Goal: Navigation & Orientation: Go to known website

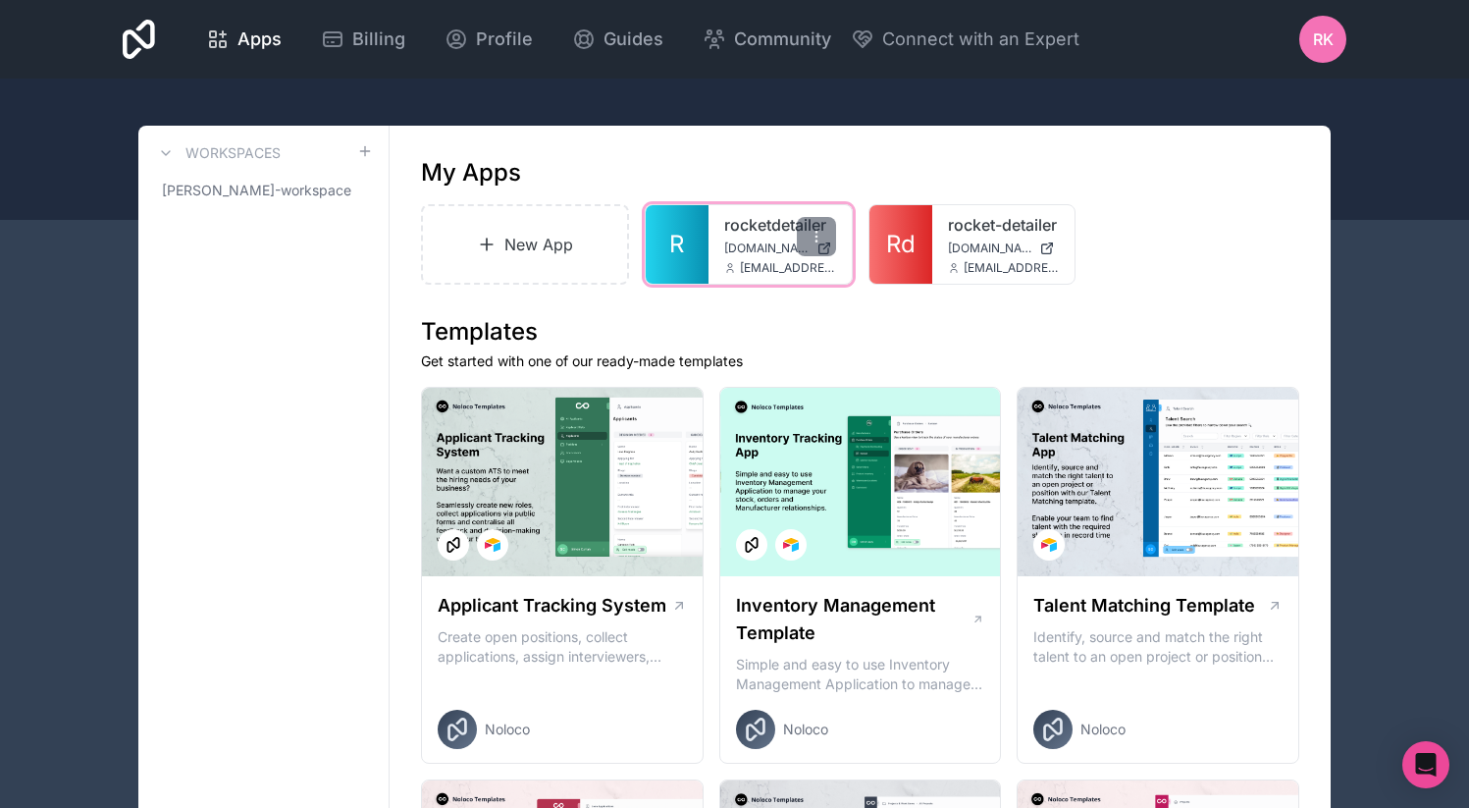
click at [762, 249] on span "[DOMAIN_NAME]" at bounding box center [766, 248] width 84 height 16
click at [750, 252] on span "[DOMAIN_NAME]" at bounding box center [766, 248] width 84 height 16
click at [1444, 764] on div "Open Intercom Messenger" at bounding box center [1427, 765] width 52 height 52
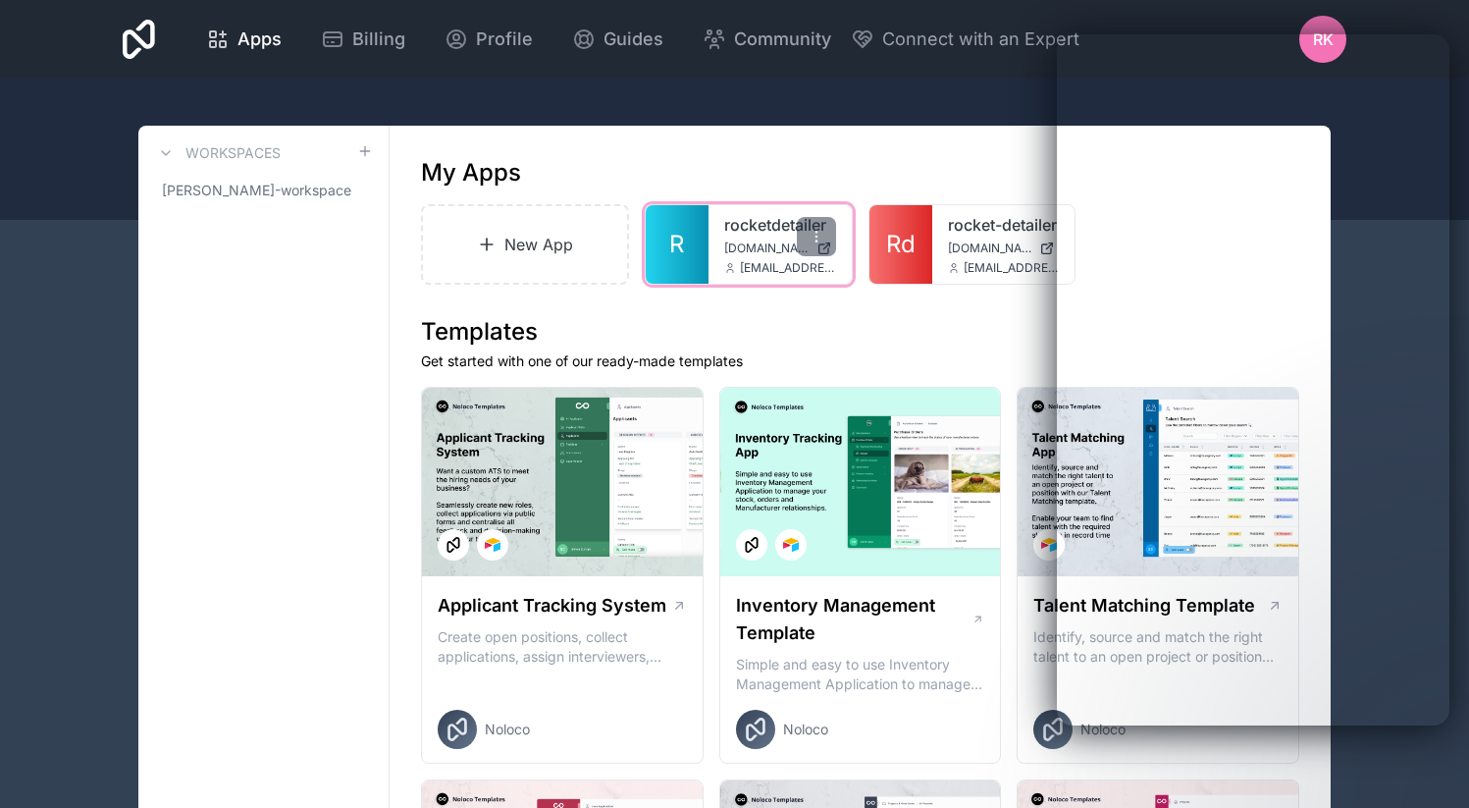
click at [830, 261] on span "[EMAIL_ADDRESS][DOMAIN_NAME]" at bounding box center [788, 268] width 96 height 16
click at [713, 233] on div "rocketdetailer [DOMAIN_NAME] [EMAIL_ADDRESS][DOMAIN_NAME]" at bounding box center [780, 244] width 143 height 79
click at [747, 218] on link "rocketdetailer" at bounding box center [780, 225] width 112 height 24
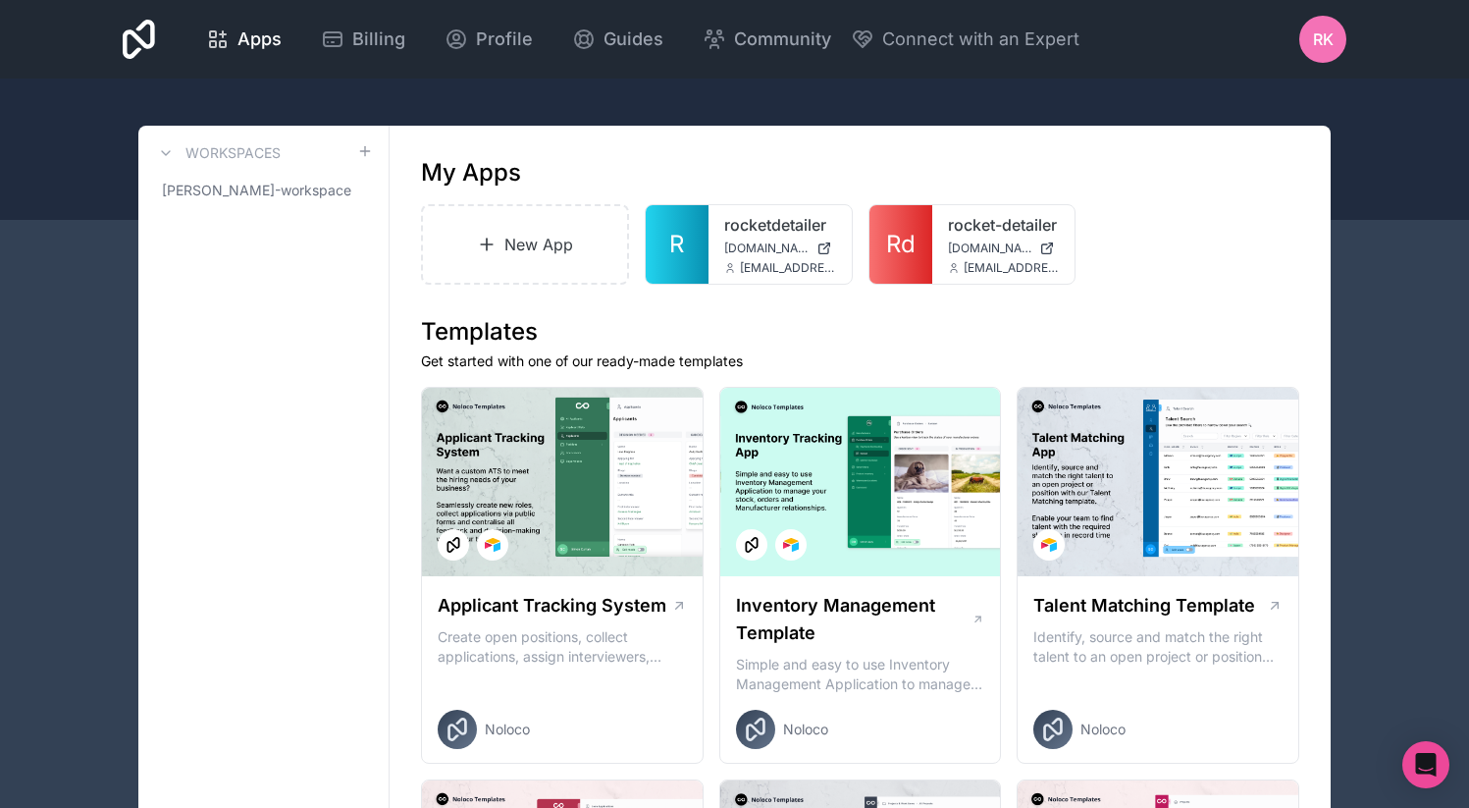
click at [1338, 32] on div "RK" at bounding box center [1322, 39] width 47 height 47
click at [742, 238] on div "rocketdetailer [DOMAIN_NAME] [EMAIL_ADDRESS][DOMAIN_NAME]" at bounding box center [780, 244] width 143 height 79
click at [829, 254] on div at bounding box center [816, 236] width 39 height 39
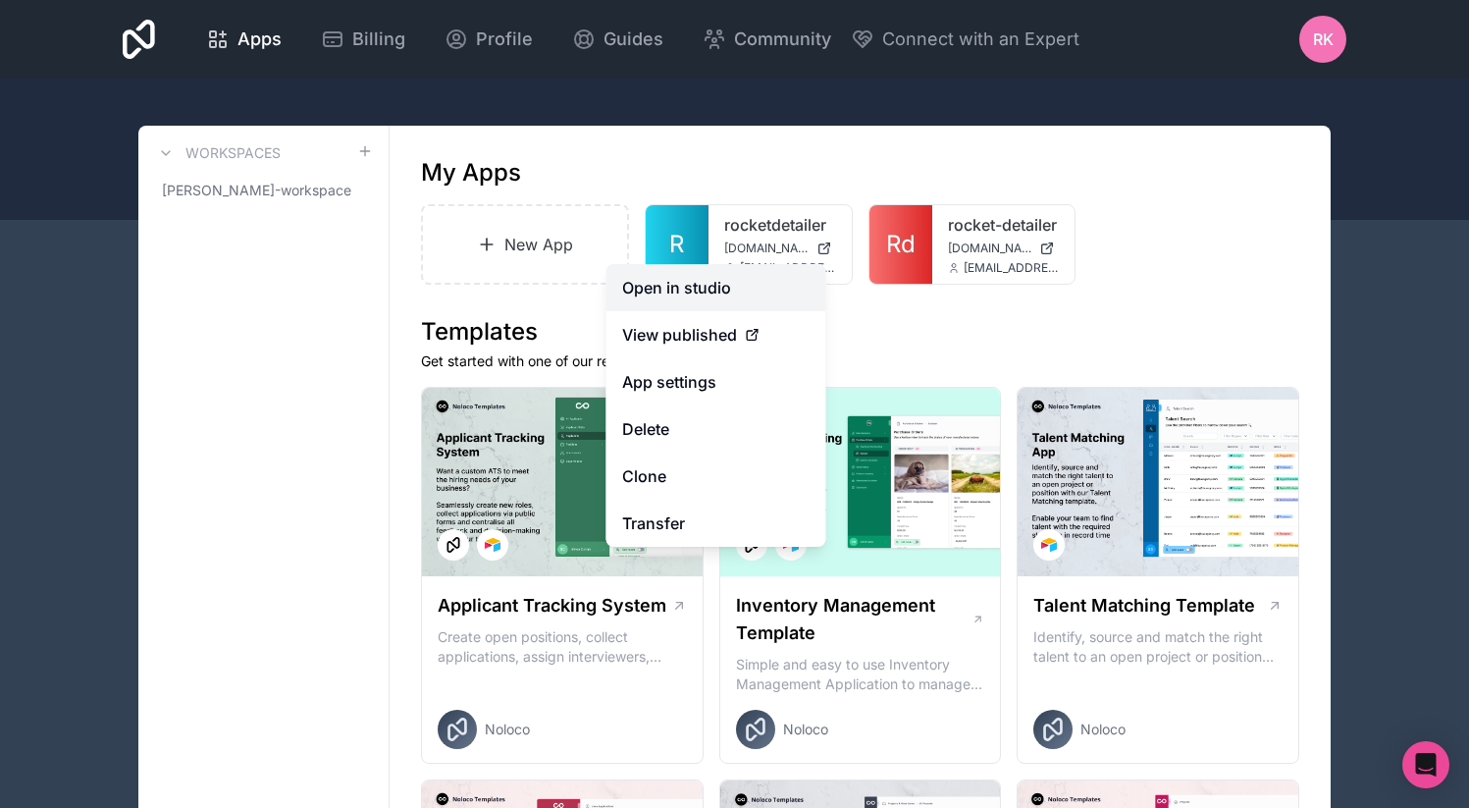
click at [756, 286] on link "Open in studio" at bounding box center [717, 287] width 220 height 47
